Goal: Task Accomplishment & Management: Manage account settings

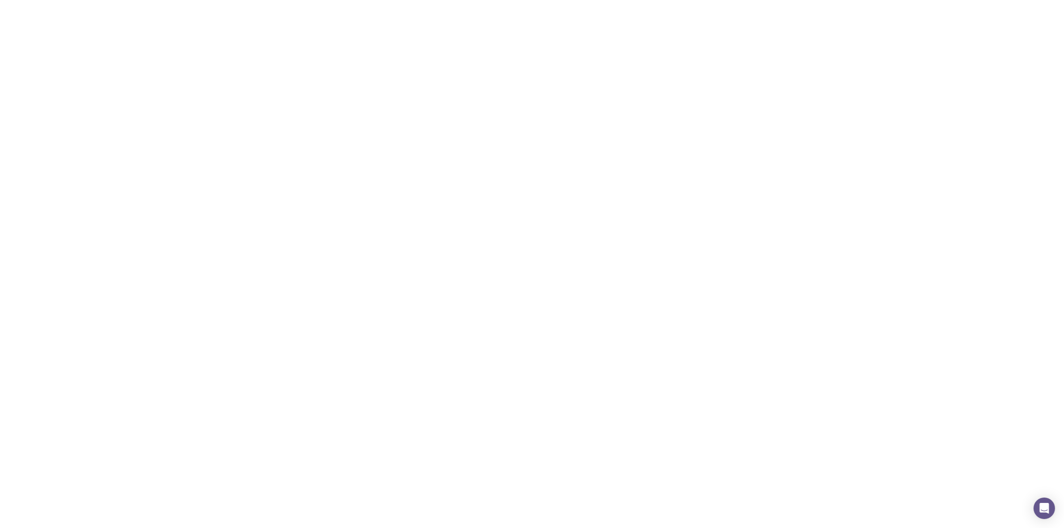
click at [428, 145] on span "IGJXFNSP" at bounding box center [445, 148] width 161 height 9
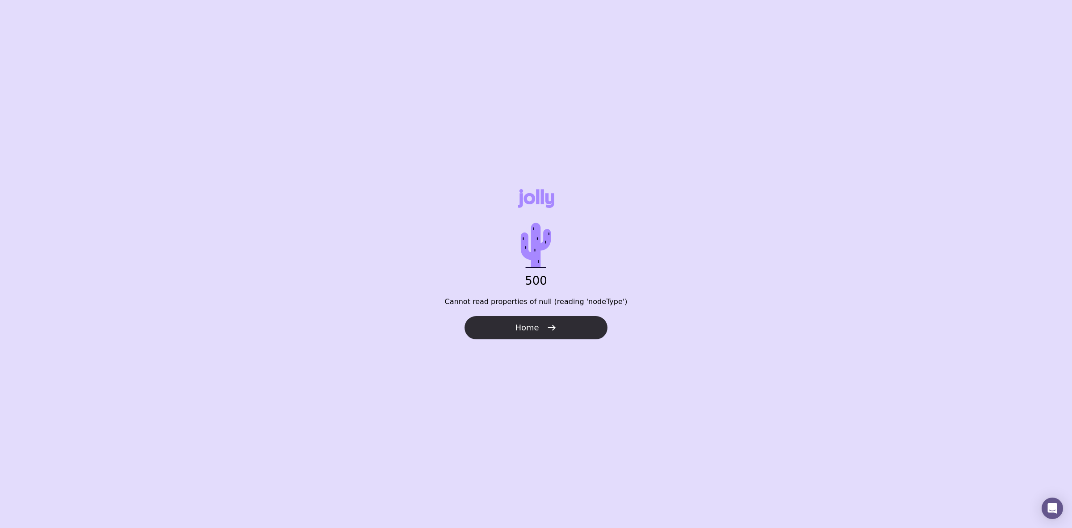
click at [495, 322] on button "Home" at bounding box center [536, 327] width 143 height 23
click at [529, 330] on span "Home" at bounding box center [527, 327] width 24 height 11
click at [512, 343] on div "404 Page not found. Home" at bounding box center [536, 264] width 1072 height 528
click at [514, 329] on button "Home" at bounding box center [536, 327] width 143 height 23
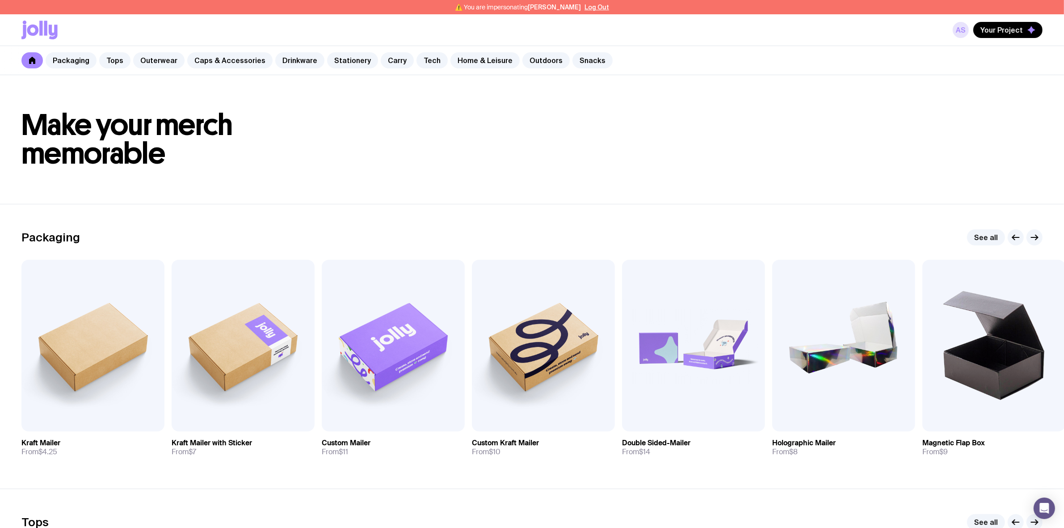
click at [962, 33] on link "AS" at bounding box center [961, 30] width 16 height 16
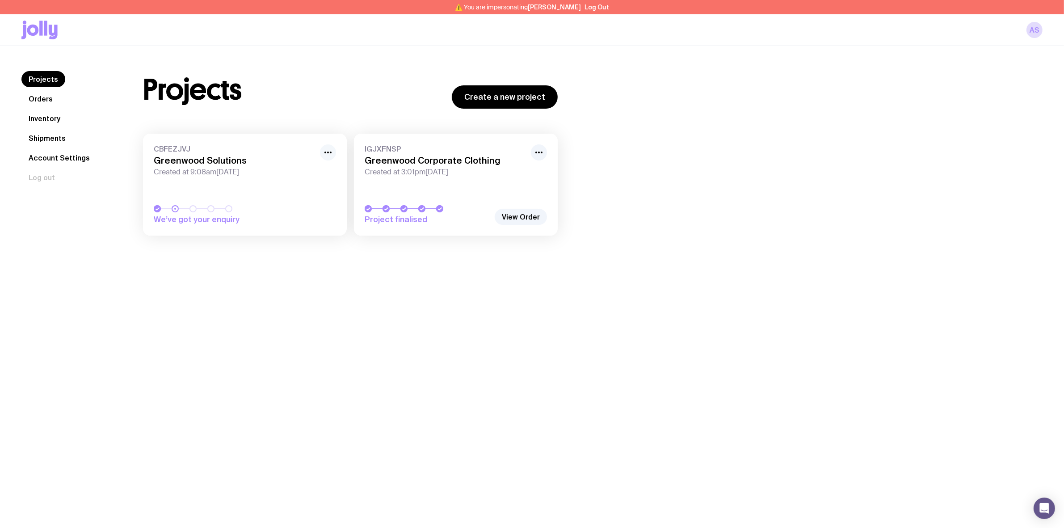
click at [327, 155] on icon "button" at bounding box center [328, 152] width 11 height 11
click at [327, 170] on button "Rename" at bounding box center [307, 172] width 43 height 9
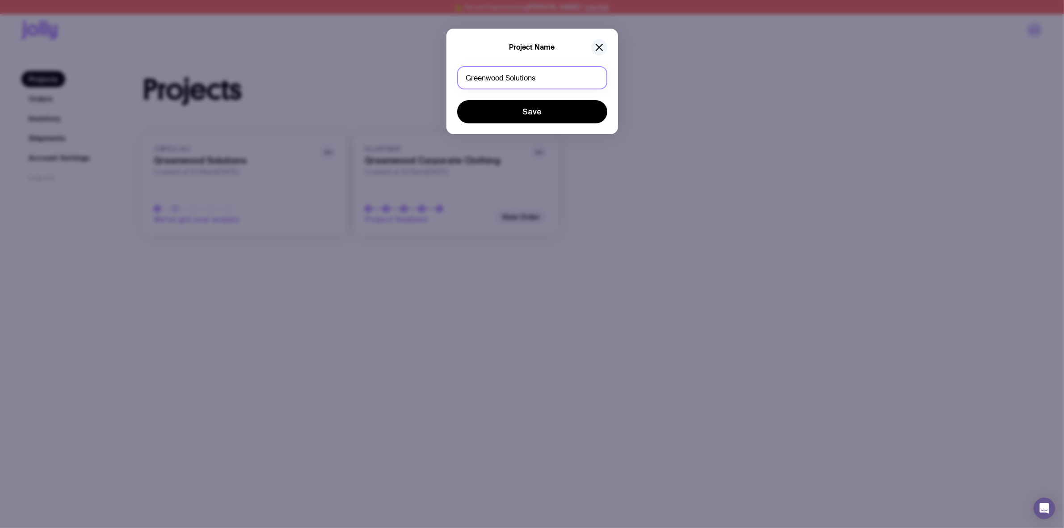
drag, startPoint x: 544, startPoint y: 79, endPoint x: 452, endPoint y: 78, distance: 92.0
click at [452, 78] on div "Project Name Greenwood Solutions Save" at bounding box center [532, 81] width 172 height 105
type input "R"
type input "Top Up Order"
click at [457, 100] on button "Save" at bounding box center [532, 111] width 150 height 23
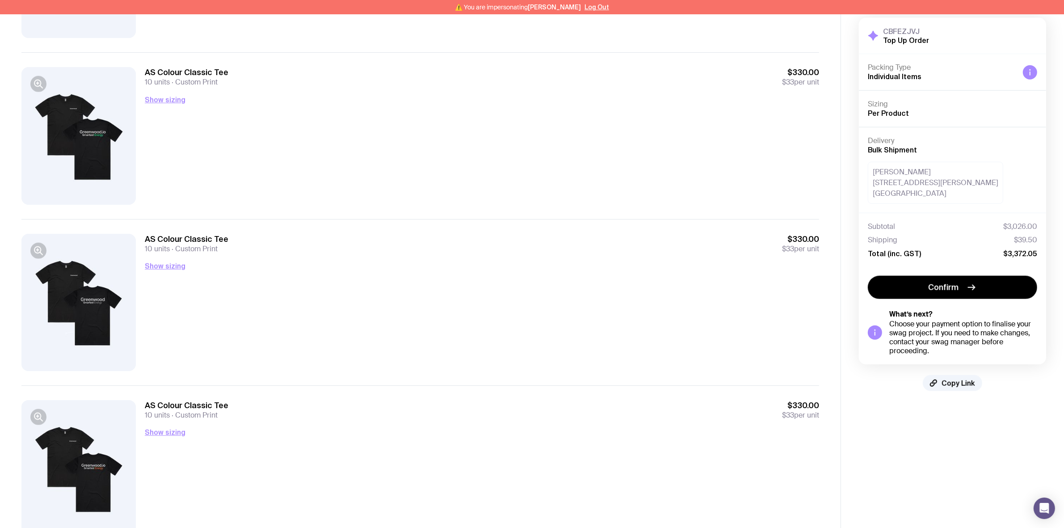
scroll to position [1258, 0]
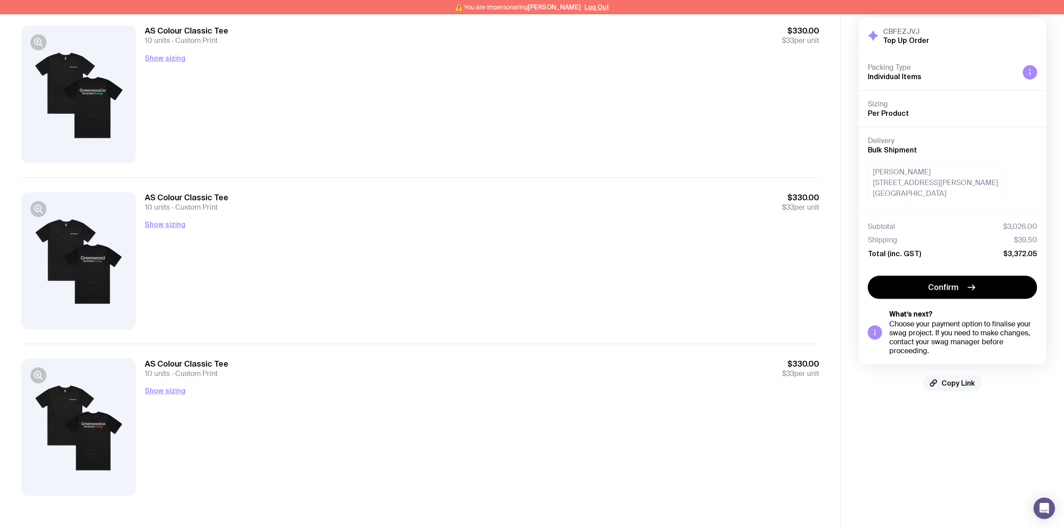
click at [970, 380] on span "Copy Link" at bounding box center [958, 382] width 34 height 9
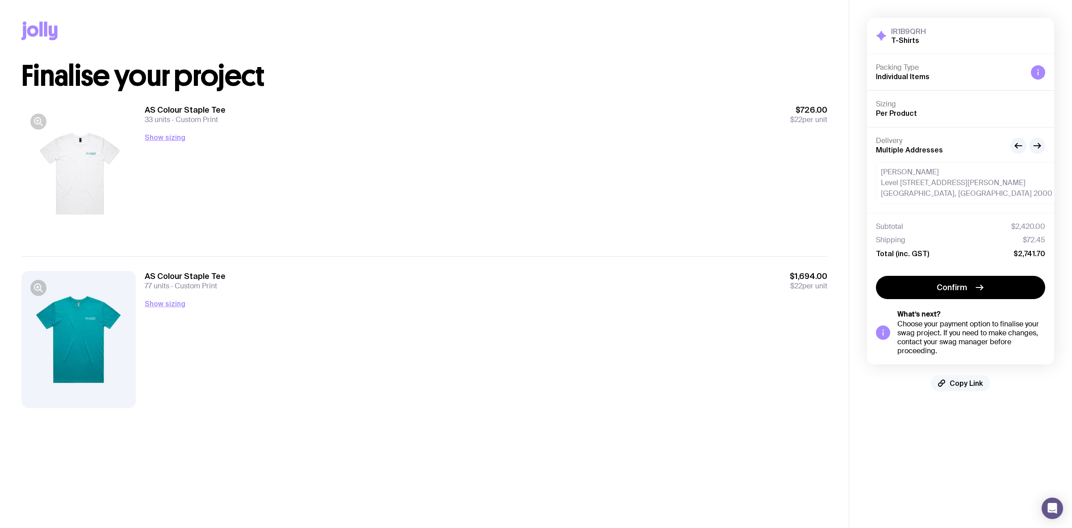
click at [967, 378] on button "Copy Link" at bounding box center [960, 383] width 59 height 16
